Goal: Task Accomplishment & Management: Manage account settings

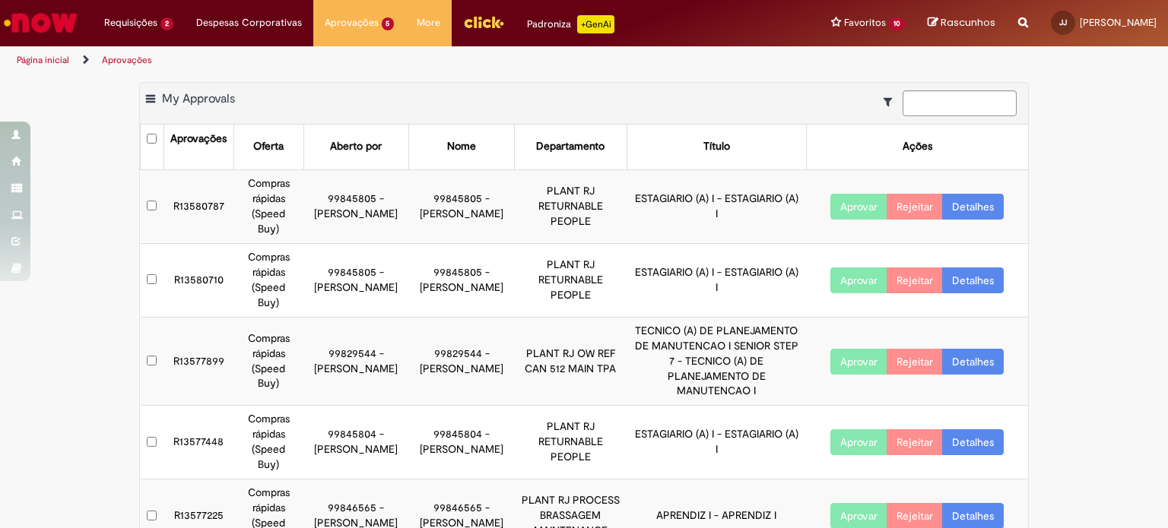
scroll to position [20, 0]
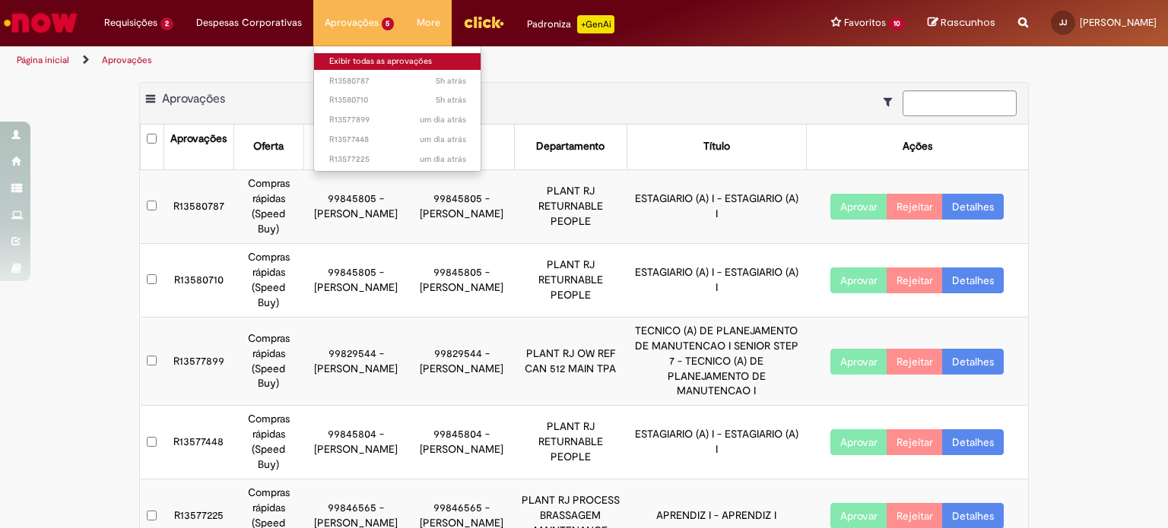
click at [352, 66] on link "Exibir todas as aprovações" at bounding box center [397, 61] width 167 height 17
click at [395, 59] on link "Exibir todas as aprovações" at bounding box center [397, 61] width 167 height 17
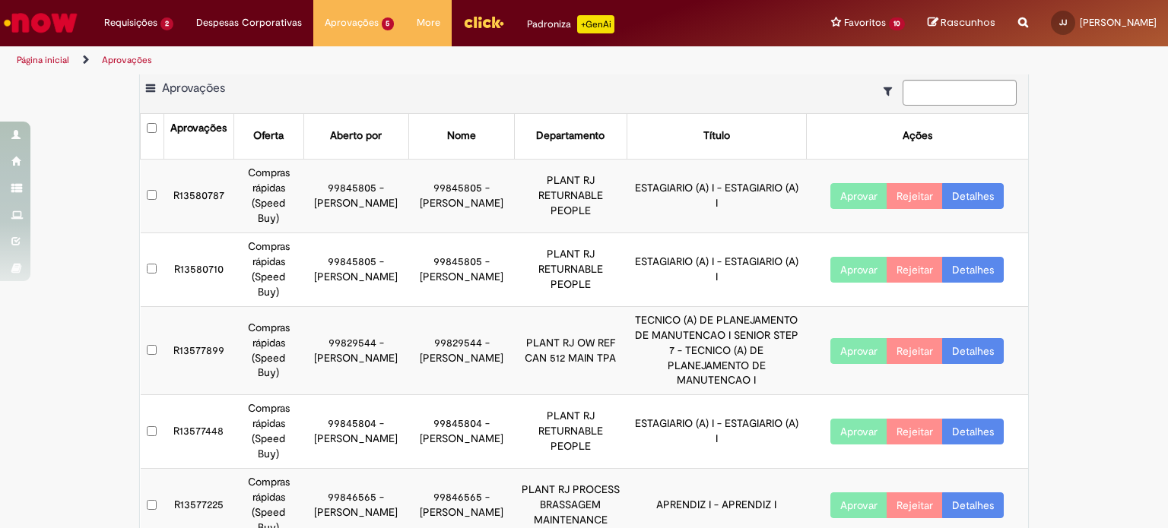
scroll to position [20, 0]
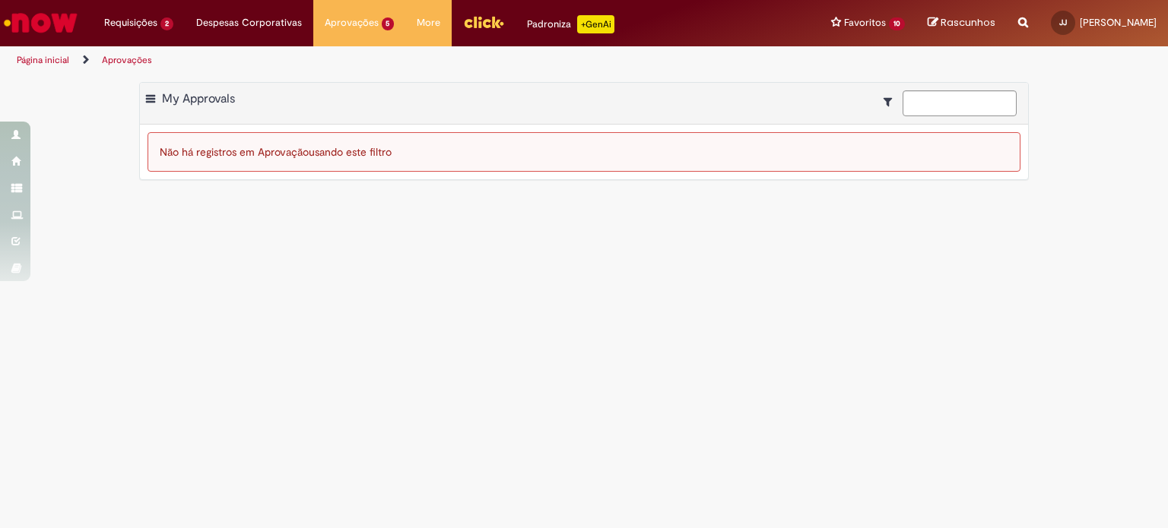
click at [173, 492] on main "Aprovações Exportar como PDF Exportar como Excel Exportar como CSV My Approvals…" at bounding box center [584, 302] width 1168 height 454
click at [363, 27] on li "Aprovações 5 Exibir todas as aprovações 5h atrás 5 horas atrás R13580787 5h atr…" at bounding box center [359, 23] width 93 height 46
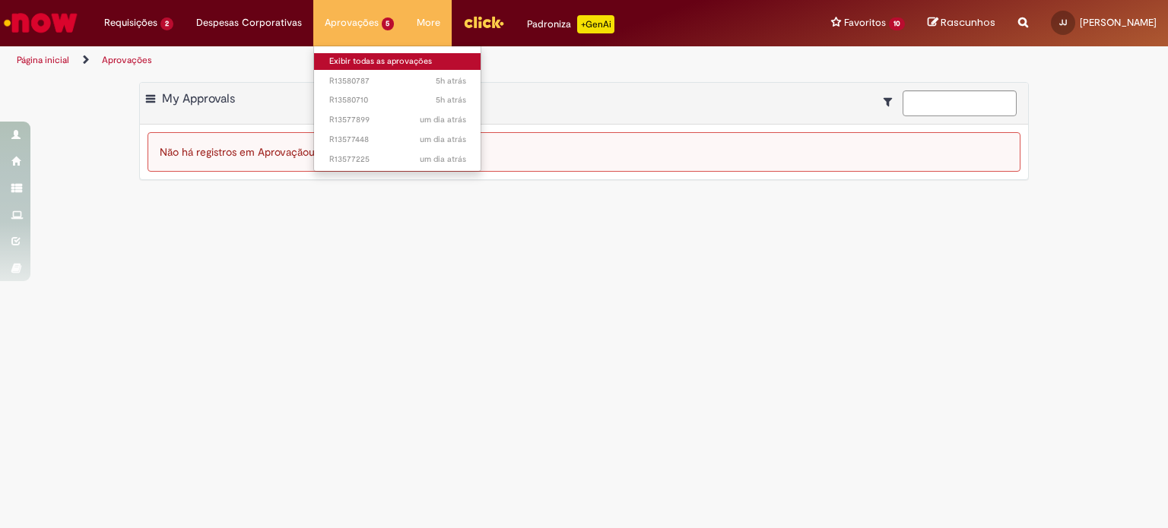
click at [348, 56] on link "Exibir todas as aprovações" at bounding box center [397, 61] width 167 height 17
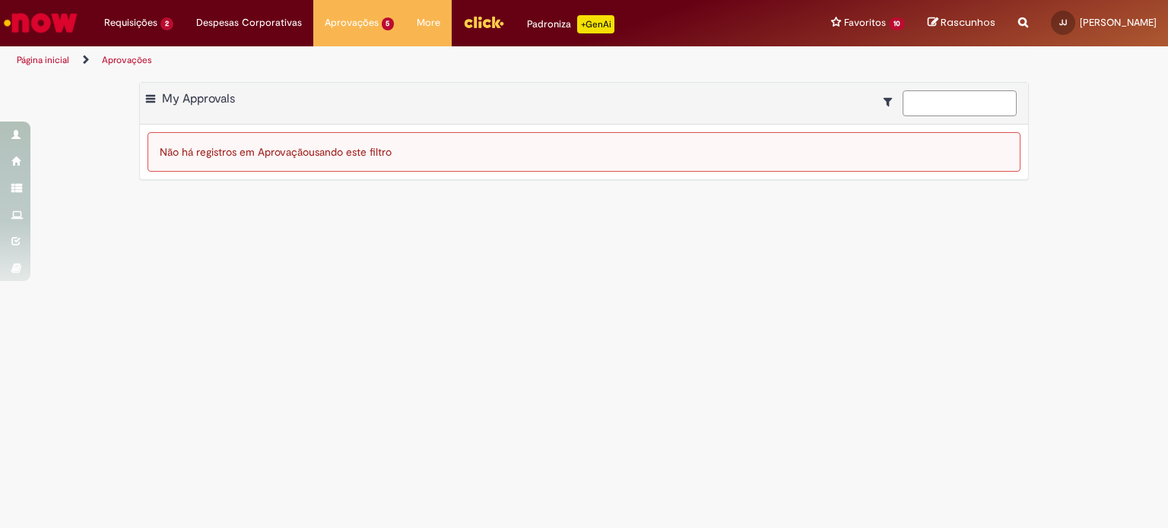
click at [944, 105] on input at bounding box center [960, 103] width 114 height 26
type input "*********"
click at [1092, 272] on main "Aprovações Exportar como PDF Exportar como Excel Exportar como CSV My Approvals…" at bounding box center [584, 302] width 1168 height 454
drag, startPoint x: 967, startPoint y: 103, endPoint x: 751, endPoint y: 79, distance: 217.2
click at [806, 82] on div "Exportar como PDF Exportar como Excel Exportar como CSV My Approvals ********* …" at bounding box center [584, 131] width 890 height 98
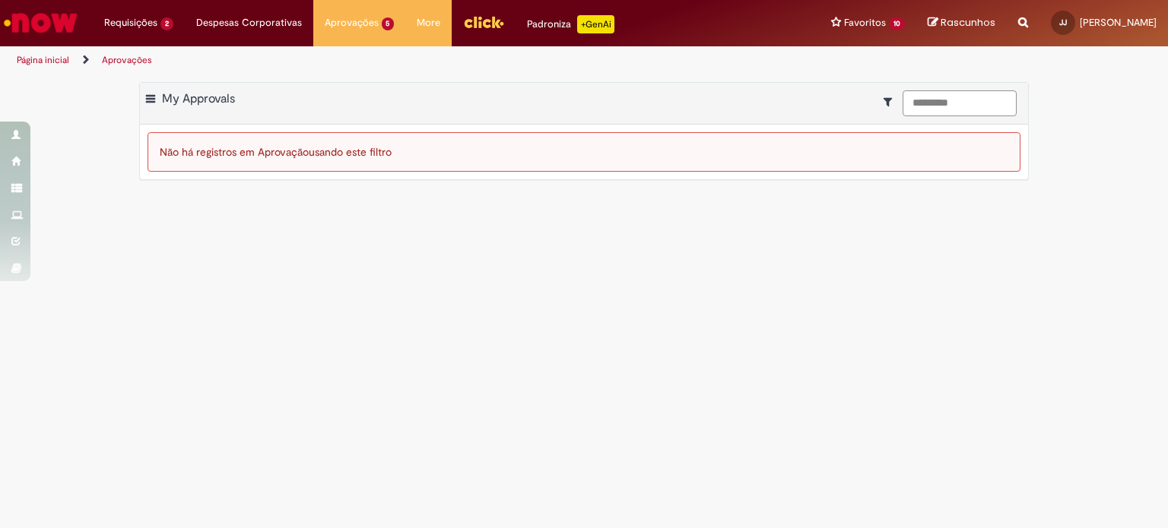
drag, startPoint x: 971, startPoint y: 103, endPoint x: 808, endPoint y: 100, distance: 163.5
click at [816, 100] on div "Exportar como PDF Exportar como Excel Exportar como CSV My Approvals *********" at bounding box center [584, 104] width 888 height 42
drag, startPoint x: 386, startPoint y: 236, endPoint x: 367, endPoint y: 242, distance: 20.0
click at [384, 237] on main "Aprovações Exportar como PDF Exportar como Excel Exportar como CSV My Approvals…" at bounding box center [584, 302] width 1168 height 454
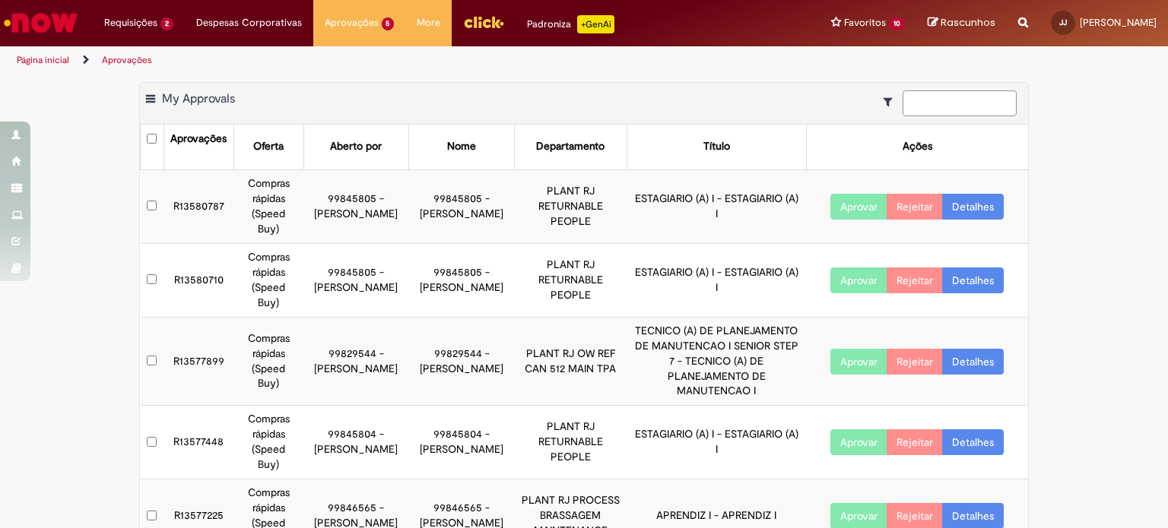
click at [961, 105] on input at bounding box center [960, 103] width 114 height 26
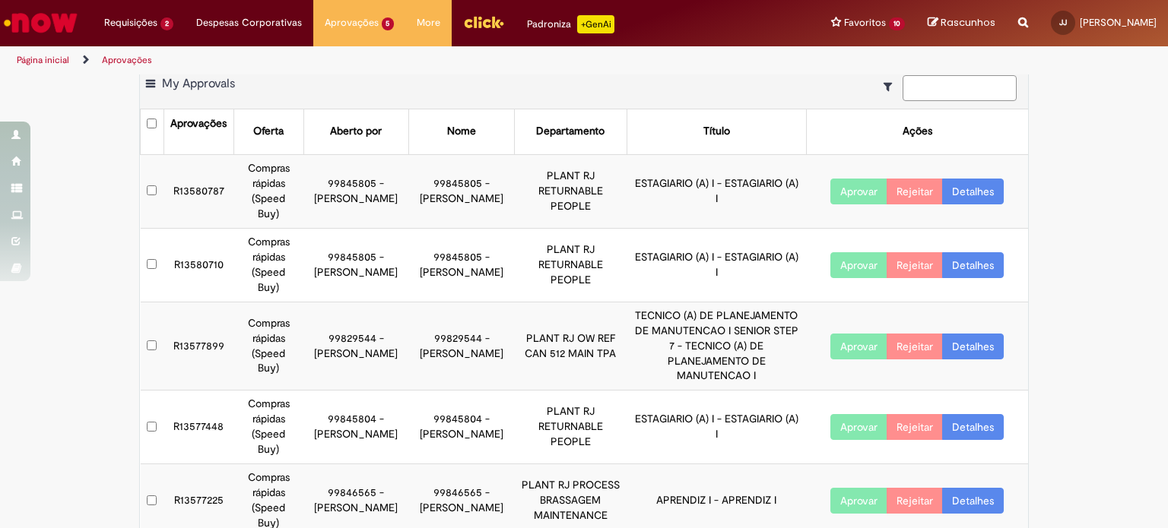
scroll to position [20, 0]
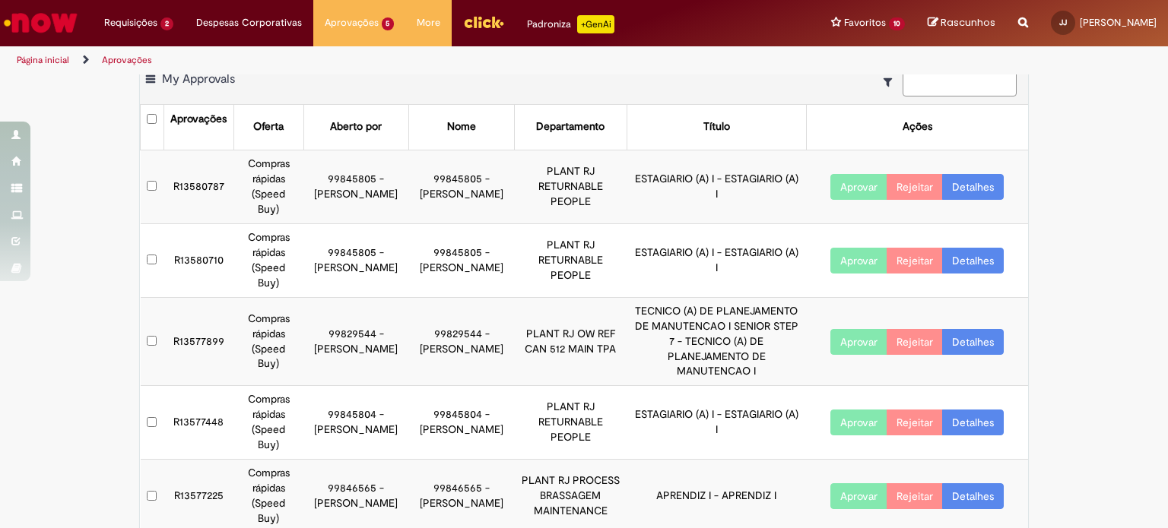
click at [850, 410] on button "Aprovar" at bounding box center [858, 423] width 57 height 26
